Goal: Task Accomplishment & Management: Manage account settings

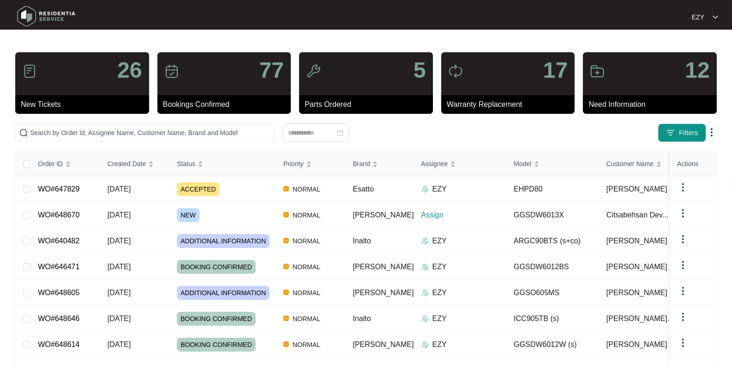
scroll to position [34, 0]
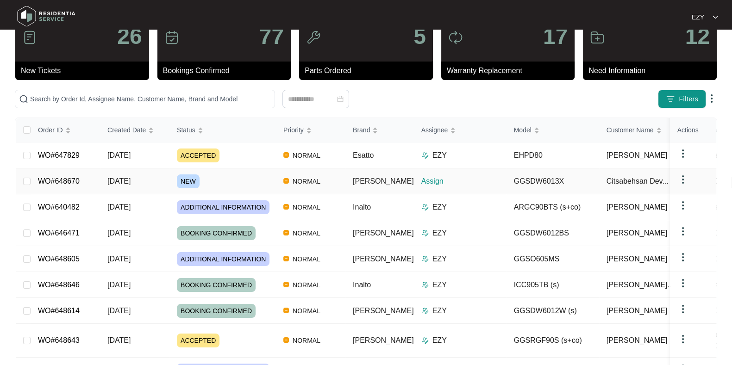
click at [225, 185] on div "NEW" at bounding box center [226, 182] width 99 height 14
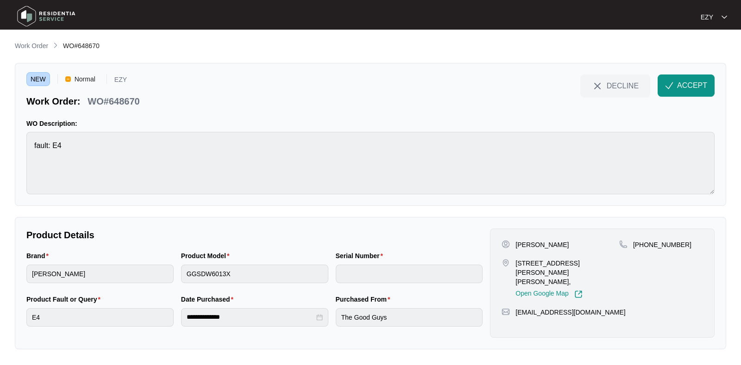
click at [123, 99] on p "WO#648670" at bounding box center [114, 101] width 52 height 13
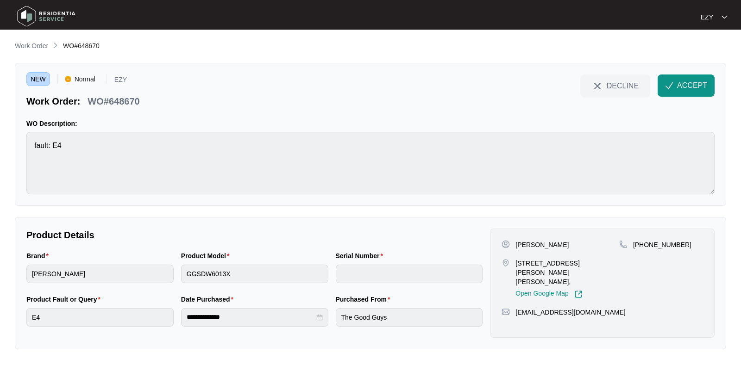
click at [540, 237] on div "Citsabehsan [PERSON_NAME] [STREET_ADDRESS][PERSON_NAME][PERSON_NAME], Open Goog…" at bounding box center [602, 283] width 225 height 109
copy p "[PERSON_NAME]"
click at [540, 255] on div "Citsabehsan [PERSON_NAME] [STREET_ADDRESS][PERSON_NAME][PERSON_NAME], Open Goog…" at bounding box center [561, 269] width 118 height 58
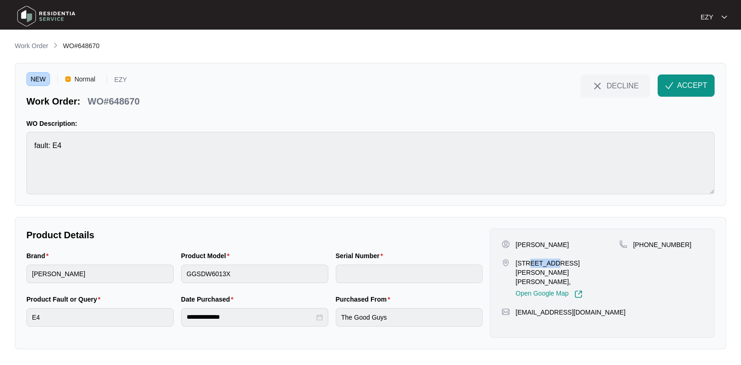
click at [540, 255] on div "Citsabehsan [PERSON_NAME] [STREET_ADDRESS][PERSON_NAME][PERSON_NAME], Open Goog…" at bounding box center [561, 269] width 118 height 58
copy p "[STREET_ADDRESS][PERSON_NAME][PERSON_NAME],"
drag, startPoint x: 698, startPoint y: 249, endPoint x: 645, endPoint y: 251, distance: 52.9
click at [645, 251] on div "[PHONE_NUMBER]" at bounding box center [661, 269] width 84 height 58
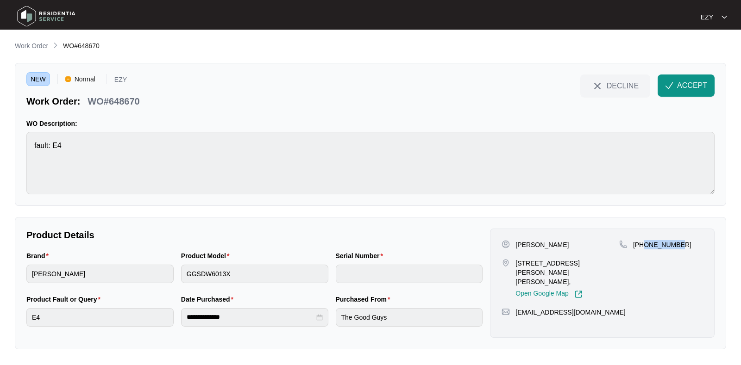
copy p "430097095"
click at [695, 89] on span "ACCEPT" at bounding box center [692, 85] width 30 height 11
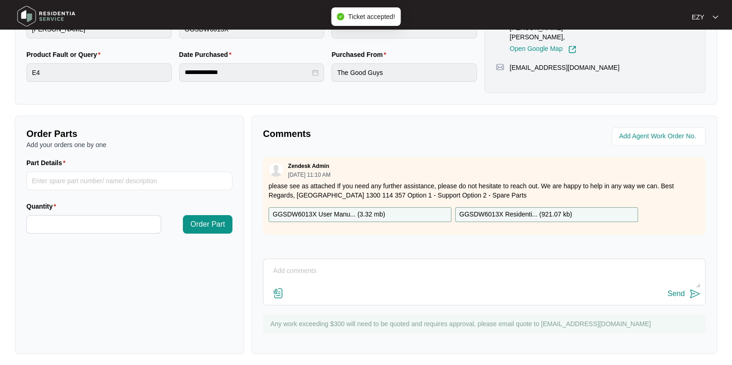
scroll to position [248, 0]
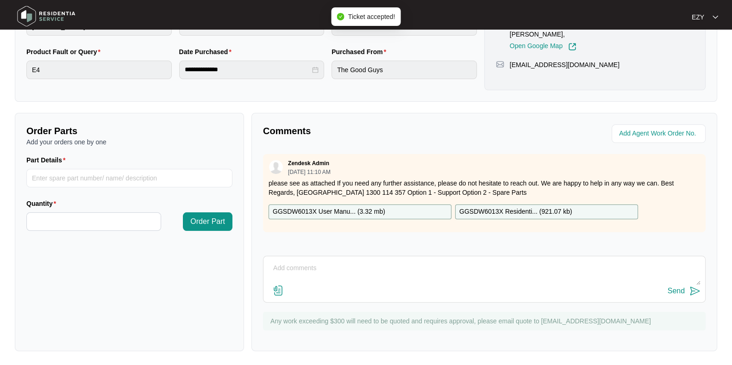
click at [423, 208] on div "GGSDW6013X User Manu... ( 3.32 mb )" at bounding box center [360, 212] width 183 height 15
click at [496, 213] on p "GGSDW6013X Residenti... ( 921.07 kb )" at bounding box center [515, 212] width 113 height 10
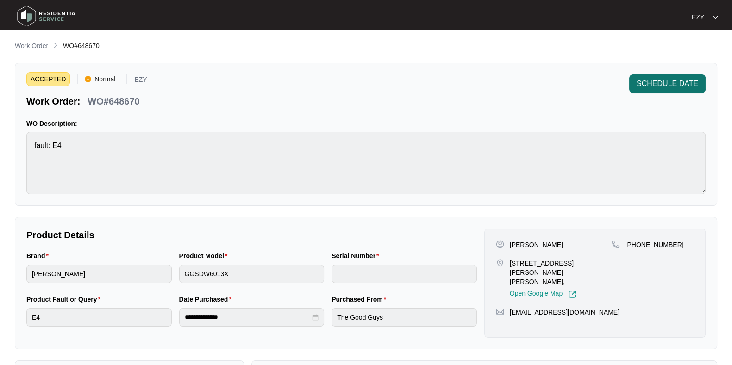
click at [663, 82] on span "SCHEDULE DATE" at bounding box center [668, 83] width 62 height 11
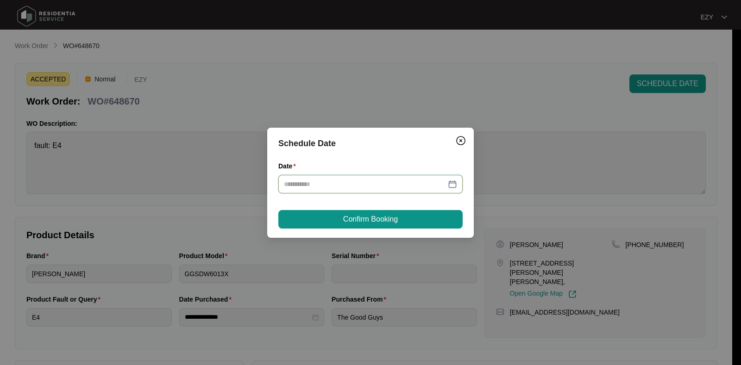
click at [364, 189] on input "Date" at bounding box center [365, 184] width 162 height 10
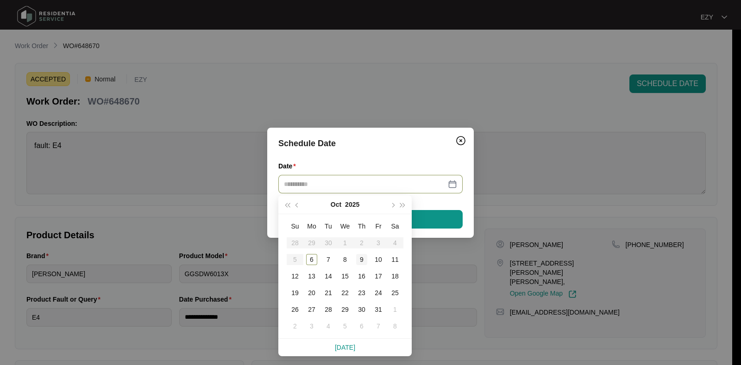
type input "**********"
click at [359, 259] on div "9" at bounding box center [361, 259] width 11 height 11
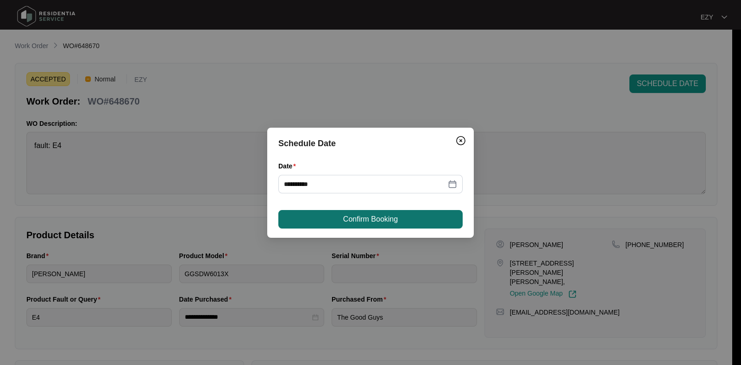
click at [362, 218] on span "Confirm Booking" at bounding box center [370, 219] width 55 height 11
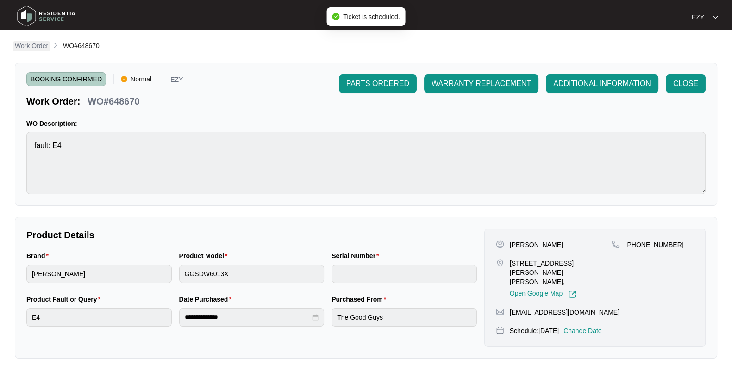
click at [37, 45] on p "Work Order" at bounding box center [31, 45] width 33 height 9
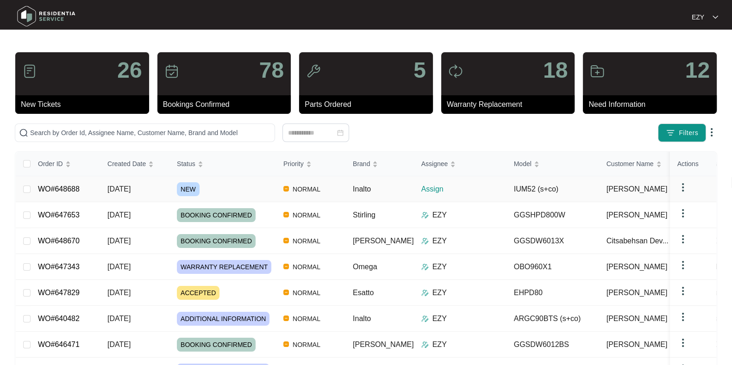
click at [218, 190] on div "NEW" at bounding box center [226, 189] width 99 height 14
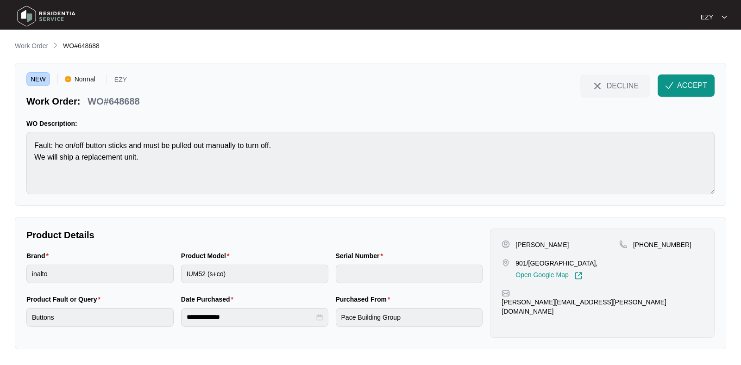
click at [116, 106] on p "WO#648688" at bounding box center [114, 101] width 52 height 13
copy div "WO#648688 DECLINE ACCEPT"
click at [22, 142] on div "NEW Normal EZY Work Order: WO#648688 DECLINE ACCEPT WO Description: Fault: he o…" at bounding box center [370, 134] width 711 height 143
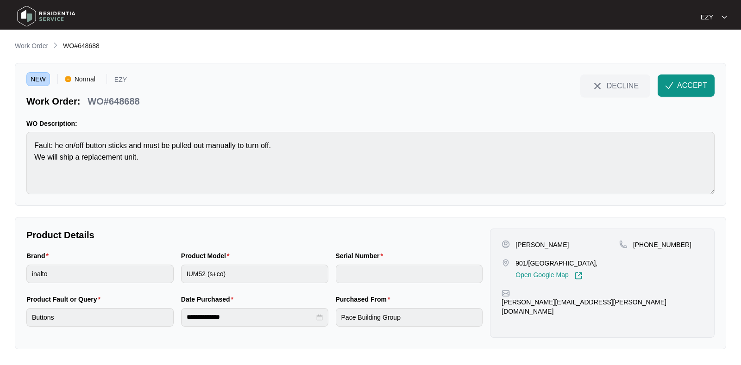
click at [526, 240] on p "[PERSON_NAME]" at bounding box center [542, 244] width 53 height 9
copy p "[PERSON_NAME]"
click at [517, 260] on p "901/[GEOGRAPHIC_DATA]," at bounding box center [557, 263] width 82 height 9
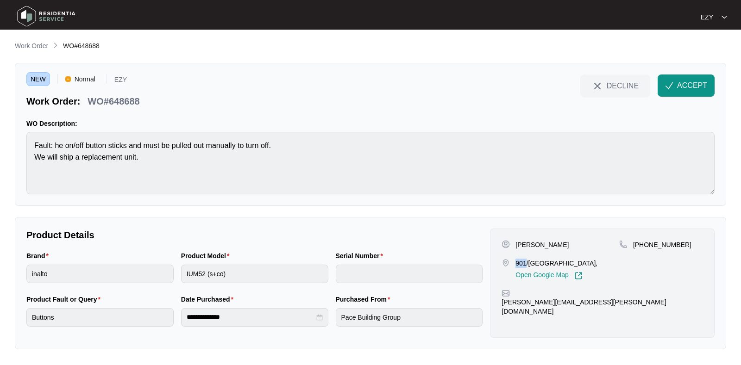
click at [517, 260] on p "901/[GEOGRAPHIC_DATA]," at bounding box center [557, 263] width 82 height 9
copy p "901/[GEOGRAPHIC_DATA],"
drag, startPoint x: 699, startPoint y: 249, endPoint x: 643, endPoint y: 250, distance: 55.6
click at [643, 250] on div "[PHONE_NUMBER]" at bounding box center [661, 260] width 84 height 40
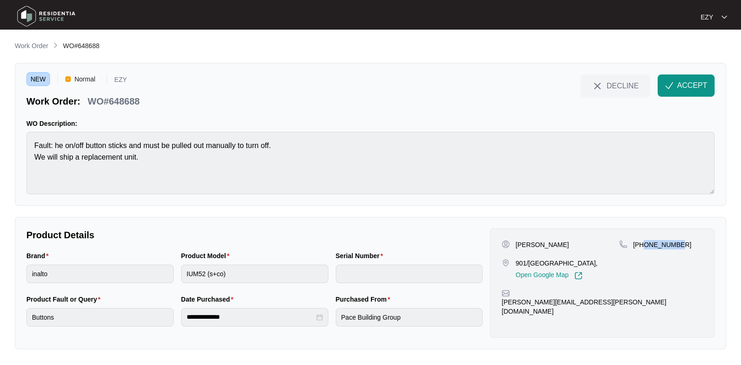
copy p "433032327"
click at [685, 78] on button "ACCEPT" at bounding box center [686, 86] width 57 height 22
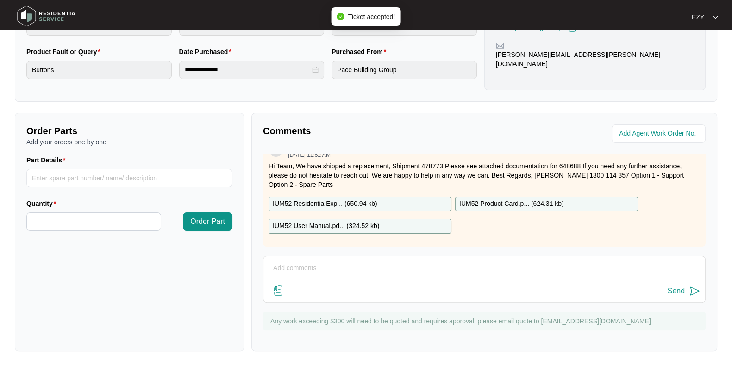
scroll to position [18, 0]
click at [437, 164] on p "Hi Team, We have shipped a replacement, Shipment 478773 Please see attached doc…" at bounding box center [485, 176] width 432 height 28
copy p "478773"
click at [385, 201] on div "IUM52 Residentia Exp... ( 650.94 kb )" at bounding box center [360, 204] width 183 height 15
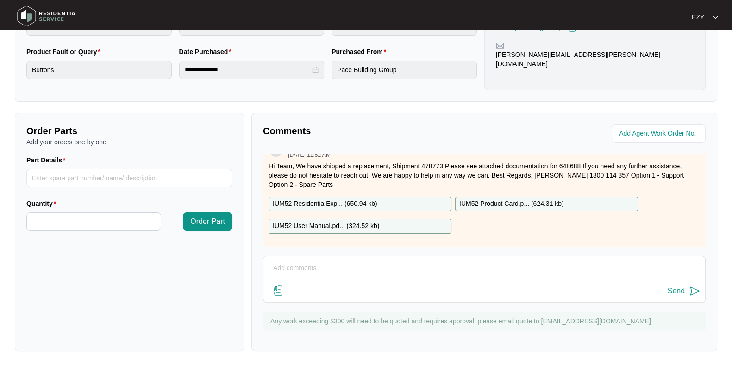
click at [388, 224] on div "IUM52 User Manual.pd... ( 324.52 kb )" at bounding box center [360, 226] width 183 height 15
click at [486, 201] on p "IUM52 Product Card.p... ( 624.31 kb )" at bounding box center [511, 204] width 105 height 10
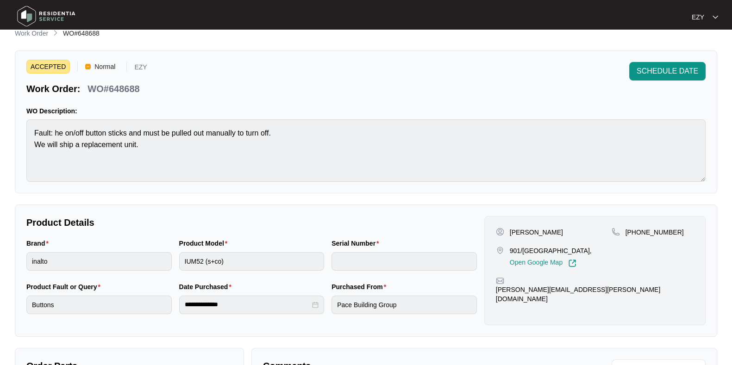
scroll to position [0, 0]
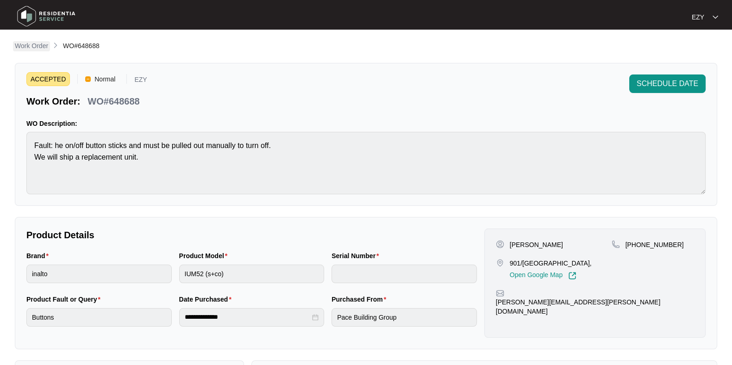
click at [49, 51] on link "Work Order" at bounding box center [31, 46] width 37 height 10
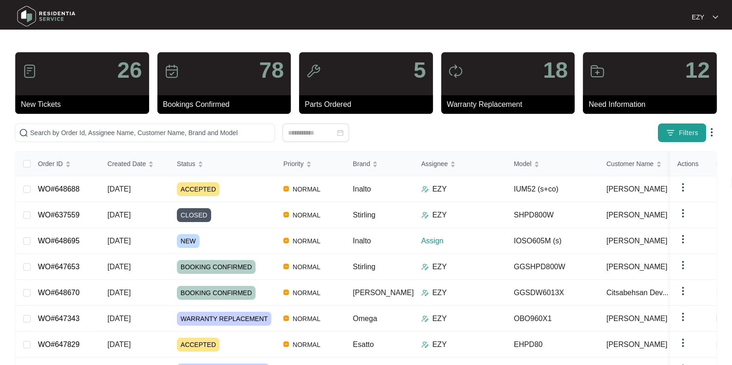
click at [684, 131] on span "Filters" at bounding box center [688, 133] width 19 height 10
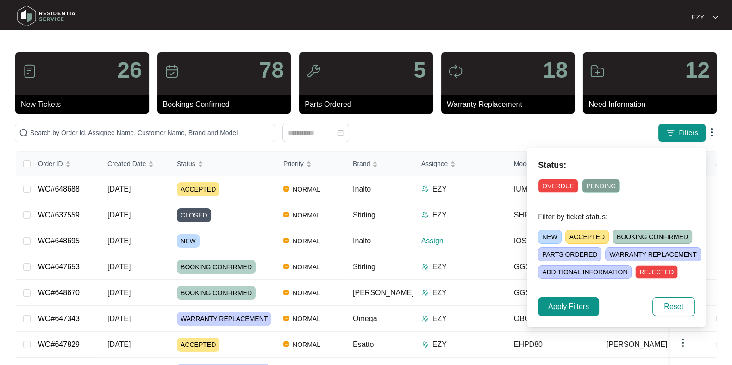
click at [553, 235] on span "NEW" at bounding box center [550, 237] width 24 height 14
click at [572, 304] on span "Apply Filters" at bounding box center [568, 307] width 41 height 11
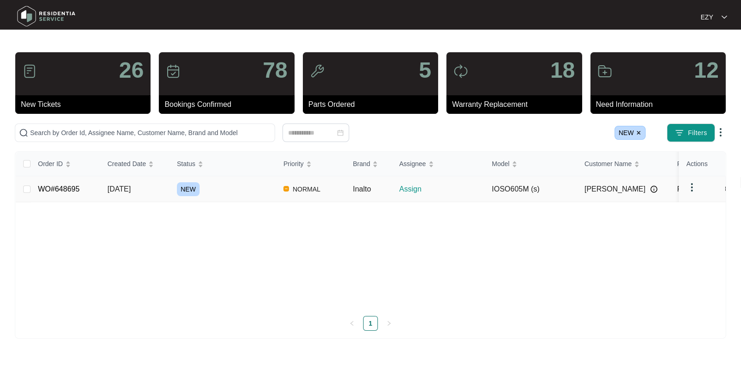
click at [232, 187] on div "NEW" at bounding box center [226, 189] width 99 height 14
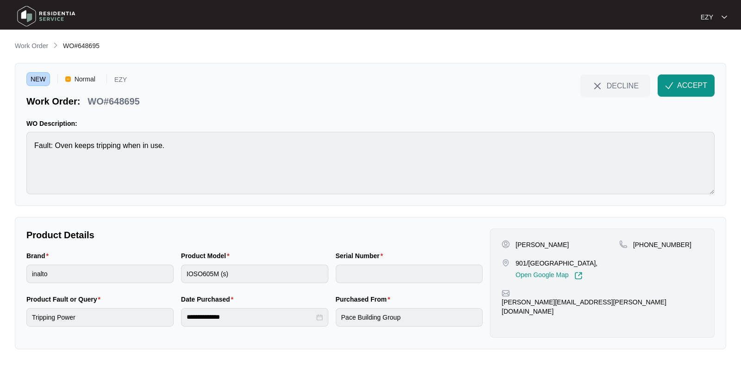
click at [566, 258] on div "[PERSON_NAME] [STREET_ADDRESS], Open Google Map" at bounding box center [561, 260] width 118 height 40
copy p "901/[GEOGRAPHIC_DATA],"
click at [129, 99] on p "WO#648695" at bounding box center [114, 101] width 52 height 13
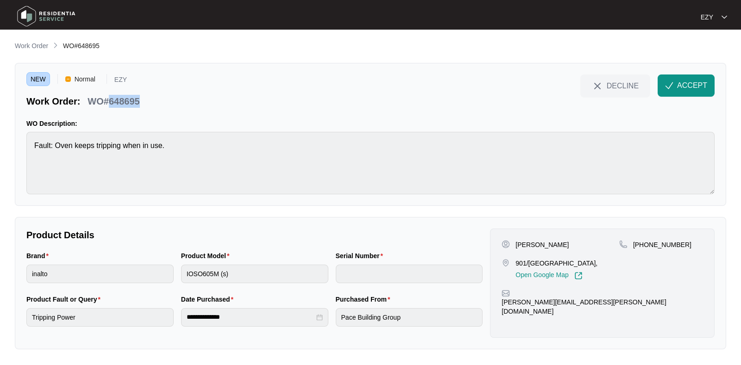
click at [129, 99] on p "WO#648695" at bounding box center [114, 101] width 52 height 13
copy div "WO#648695 DECLINE ACCEPT"
click at [523, 246] on p "[PERSON_NAME]" at bounding box center [542, 244] width 53 height 9
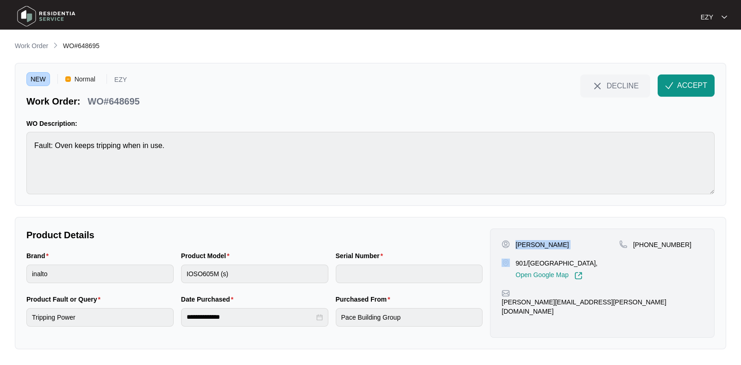
click at [523, 246] on p "[PERSON_NAME]" at bounding box center [542, 244] width 53 height 9
click at [530, 259] on p "901/[GEOGRAPHIC_DATA]," at bounding box center [557, 263] width 82 height 9
drag, startPoint x: 718, startPoint y: 248, endPoint x: 643, endPoint y: 248, distance: 74.6
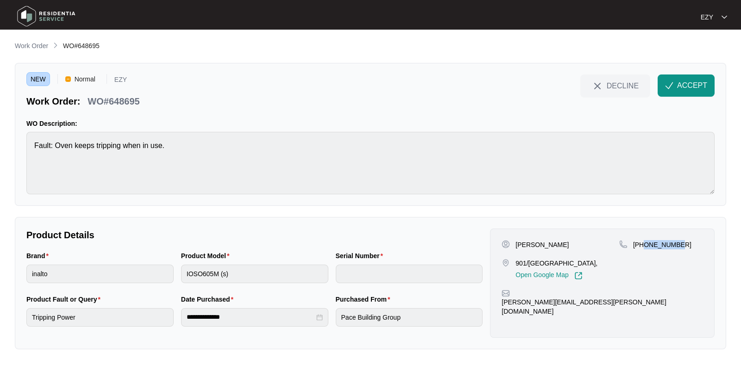
click at [643, 248] on div "[PERSON_NAME] 901/[GEOGRAPHIC_DATA], Open Google Map [PHONE_NUMBER] [PERSON_NAM…" at bounding box center [602, 283] width 232 height 109
click at [672, 90] on span "button" at bounding box center [669, 87] width 8 height 8
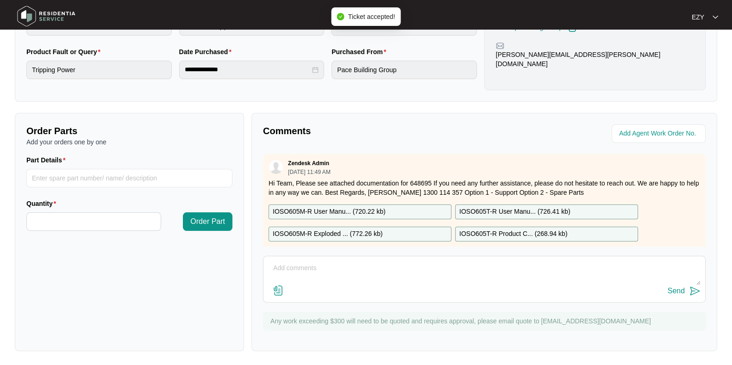
scroll to position [16, 0]
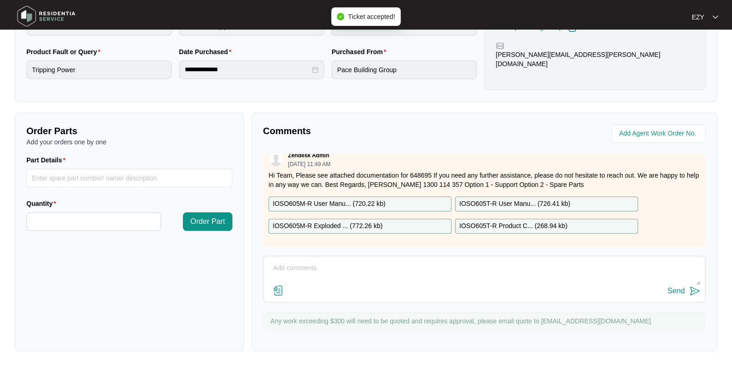
click at [394, 197] on div "IOSO605M-R User Manu... ( 720.22 kb )" at bounding box center [360, 204] width 183 height 15
click at [357, 221] on p "IOSO605M-R Exploded ... ( 772.26 kb )" at bounding box center [328, 226] width 110 height 10
click at [472, 199] on p "IOSO605T-R User Manu... ( 726.41 kb )" at bounding box center [514, 204] width 111 height 10
click at [473, 221] on p "IOSO605T-R Product C... ( 268.94 kb )" at bounding box center [513, 226] width 108 height 10
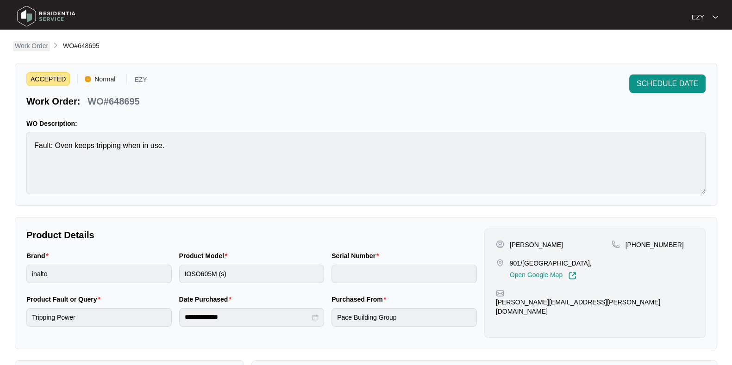
click at [37, 48] on p "Work Order" at bounding box center [31, 45] width 33 height 9
